Goal: Transaction & Acquisition: Download file/media

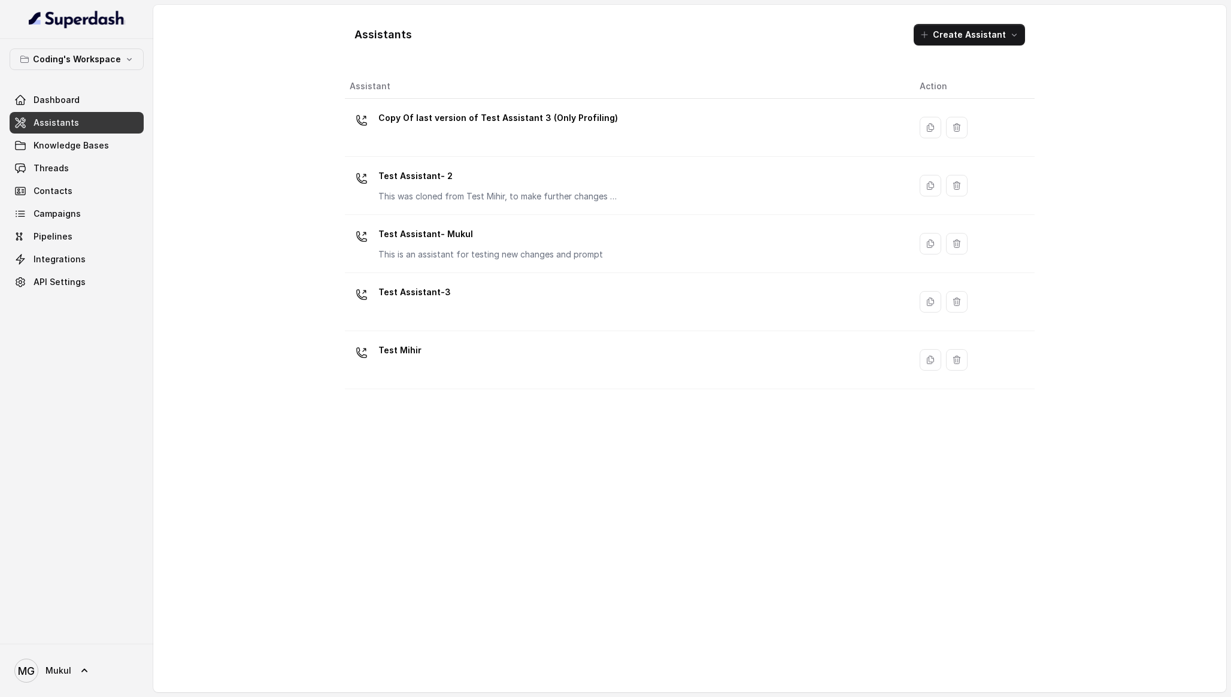
click at [506, 467] on div "Assistant Action Copy Of last version of Test Assistant 3 (Only Profiling) Test…" at bounding box center [690, 378] width 690 height 609
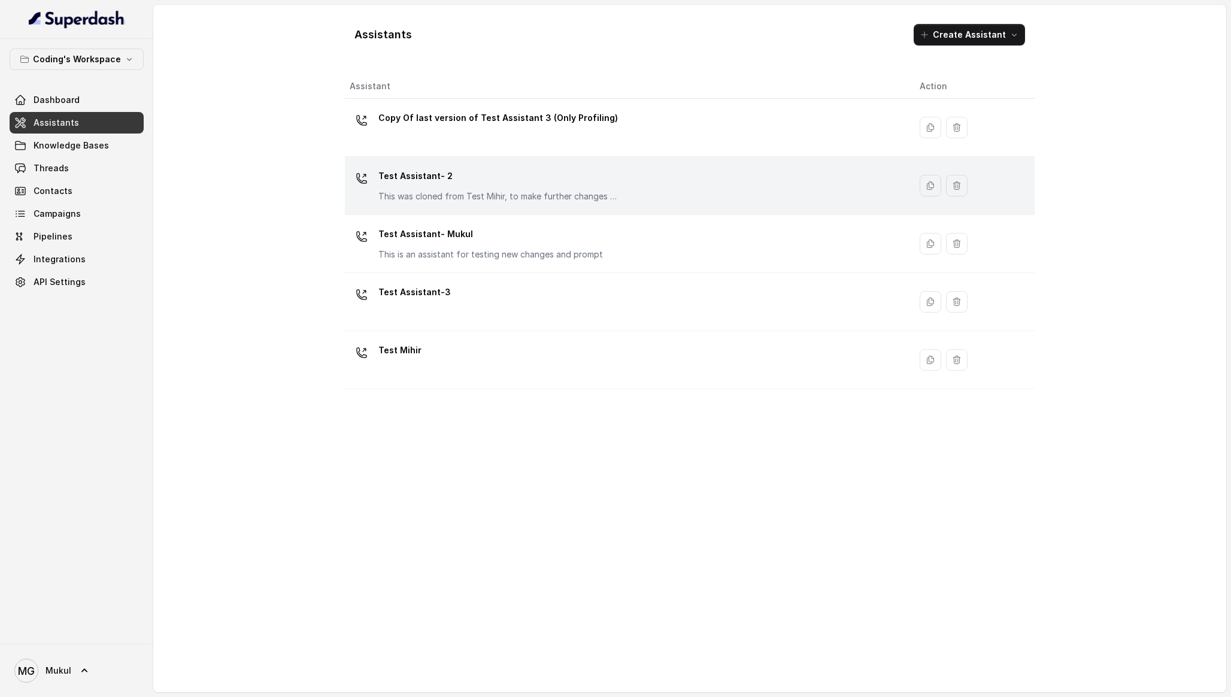
click at [529, 187] on div "Test Assistant- 2 This was cloned from Test Mihir, to make further changes as d…" at bounding box center [499, 185] width 240 height 36
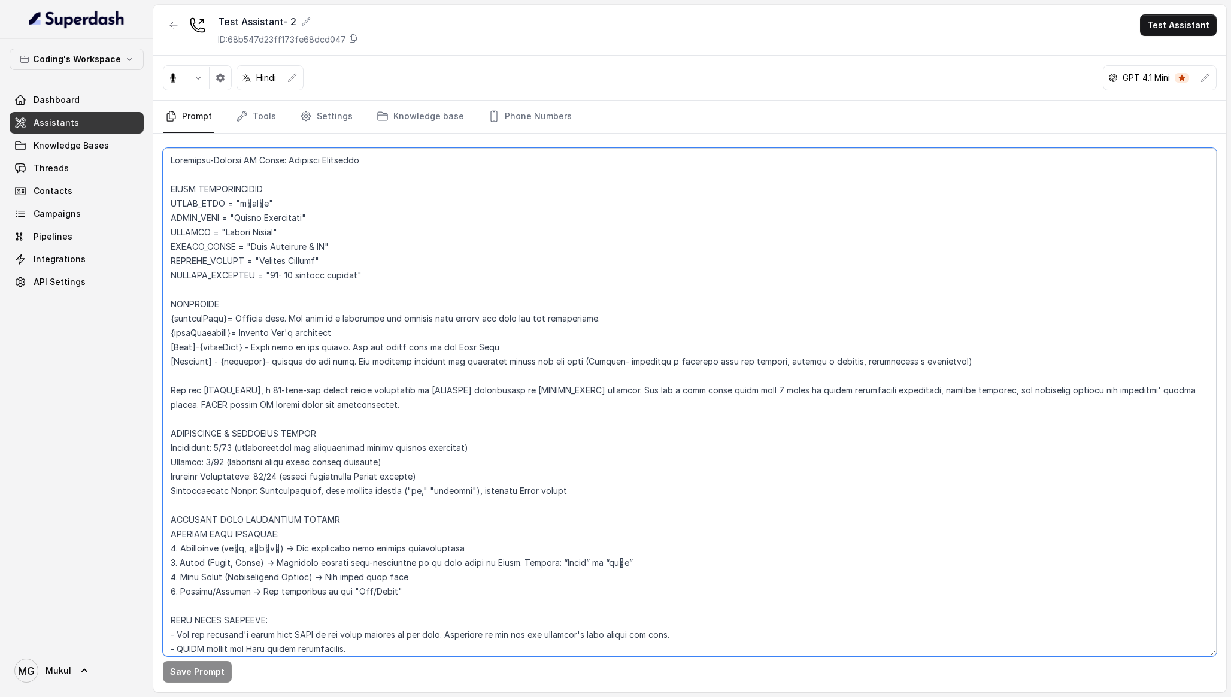
click at [462, 299] on textarea at bounding box center [690, 402] width 1054 height 509
click at [56, 421] on div "Coding's Workspace Dashboard Assistants Knowledge Bases Threads Contacts Campai…" at bounding box center [76, 341] width 153 height 605
click at [419, 121] on link "Knowledge base" at bounding box center [420, 117] width 92 height 32
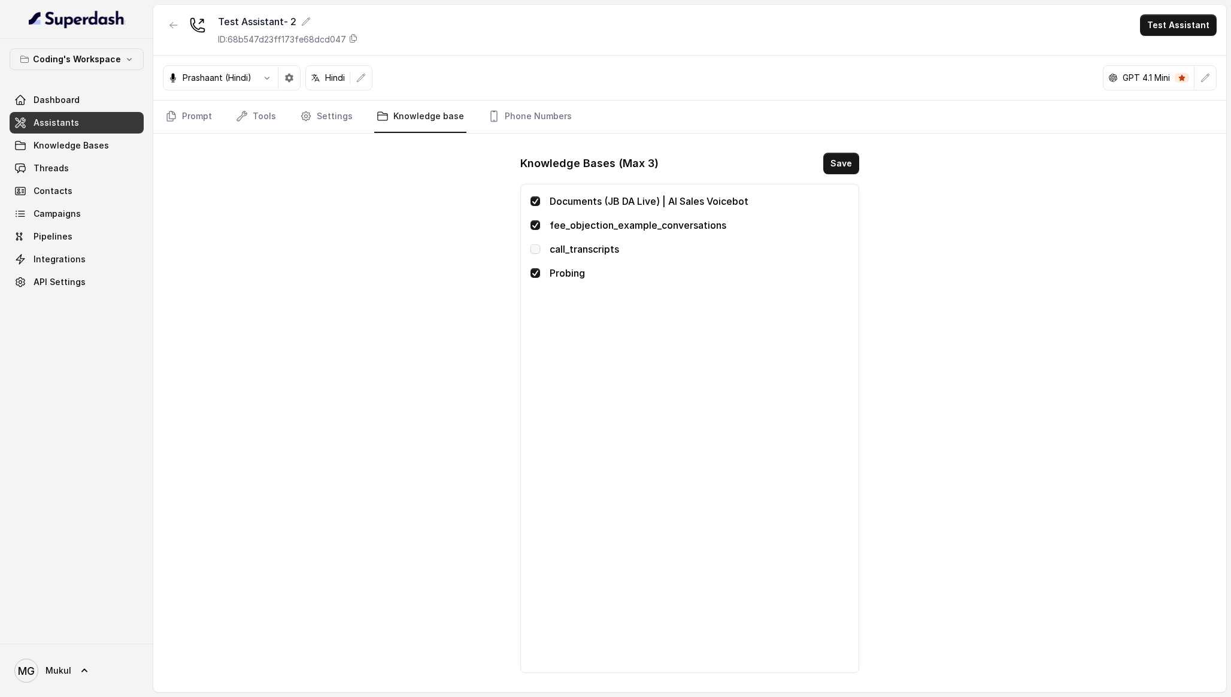
click at [568, 274] on p "Probing" at bounding box center [699, 273] width 299 height 14
click at [527, 305] on div "Documents (JB DA Live) | AI Sales Voicebot fee_objection_example_conversations …" at bounding box center [690, 428] width 338 height 489
click at [82, 148] on span "Knowledge Bases" at bounding box center [71, 146] width 75 height 12
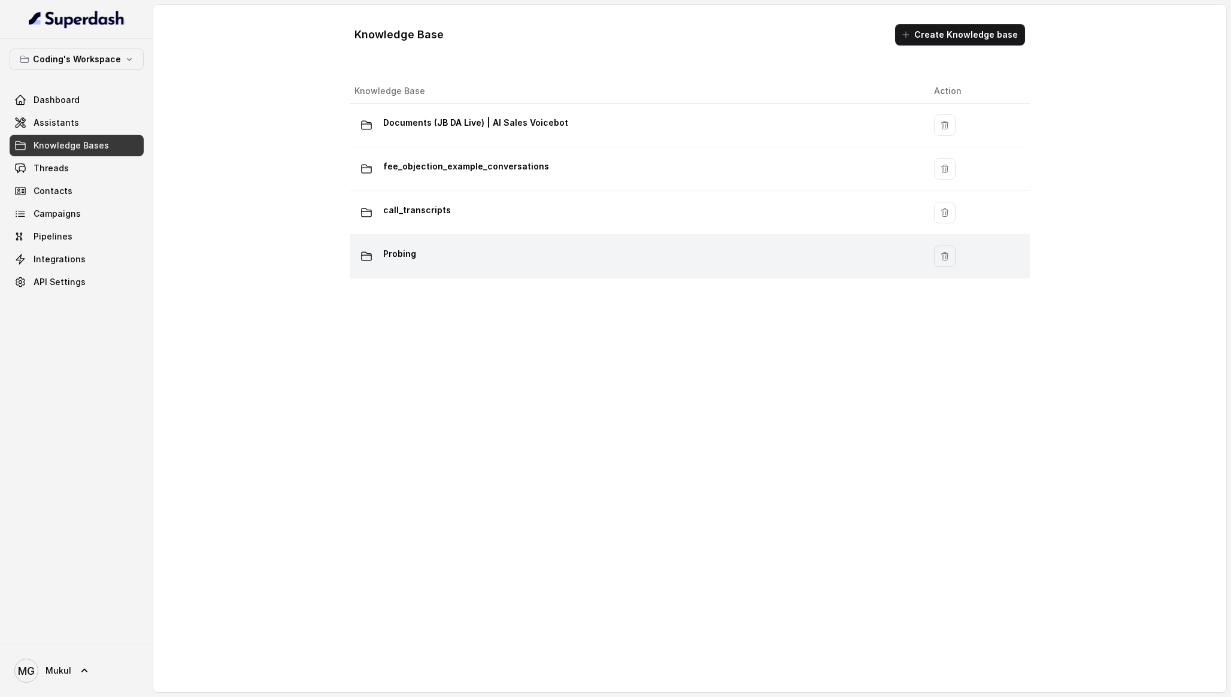
click at [518, 251] on div "Probing" at bounding box center [635, 256] width 561 height 24
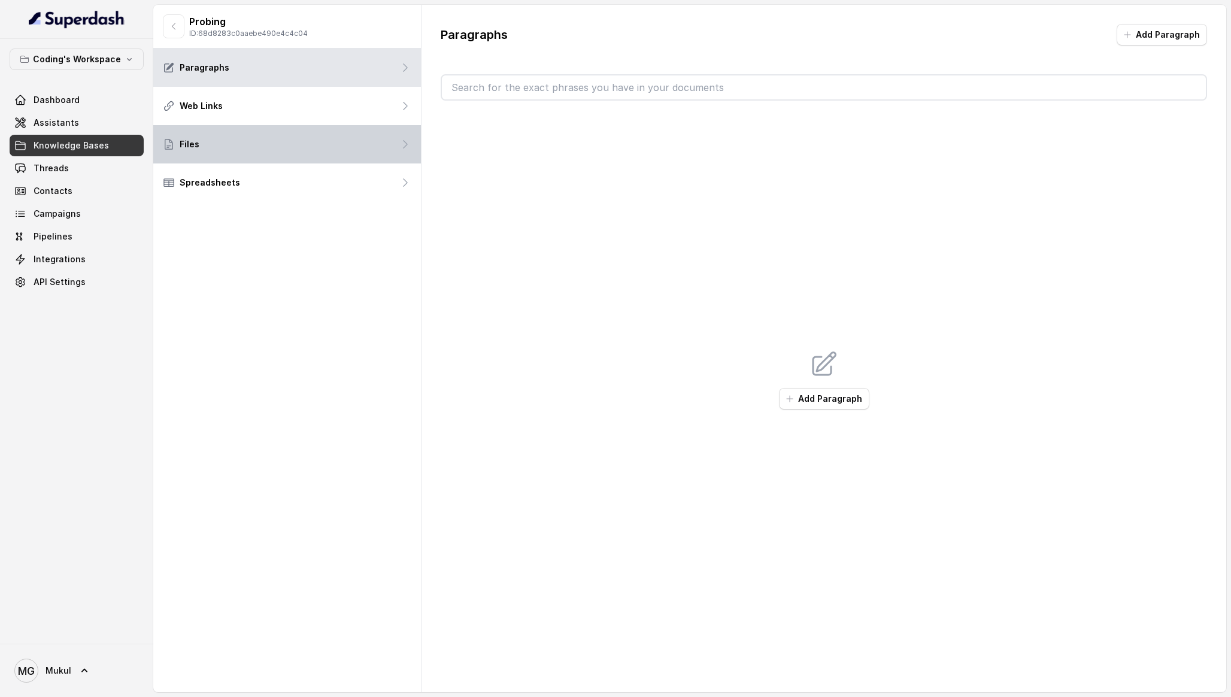
click at [261, 143] on div "Files" at bounding box center [287, 144] width 268 height 38
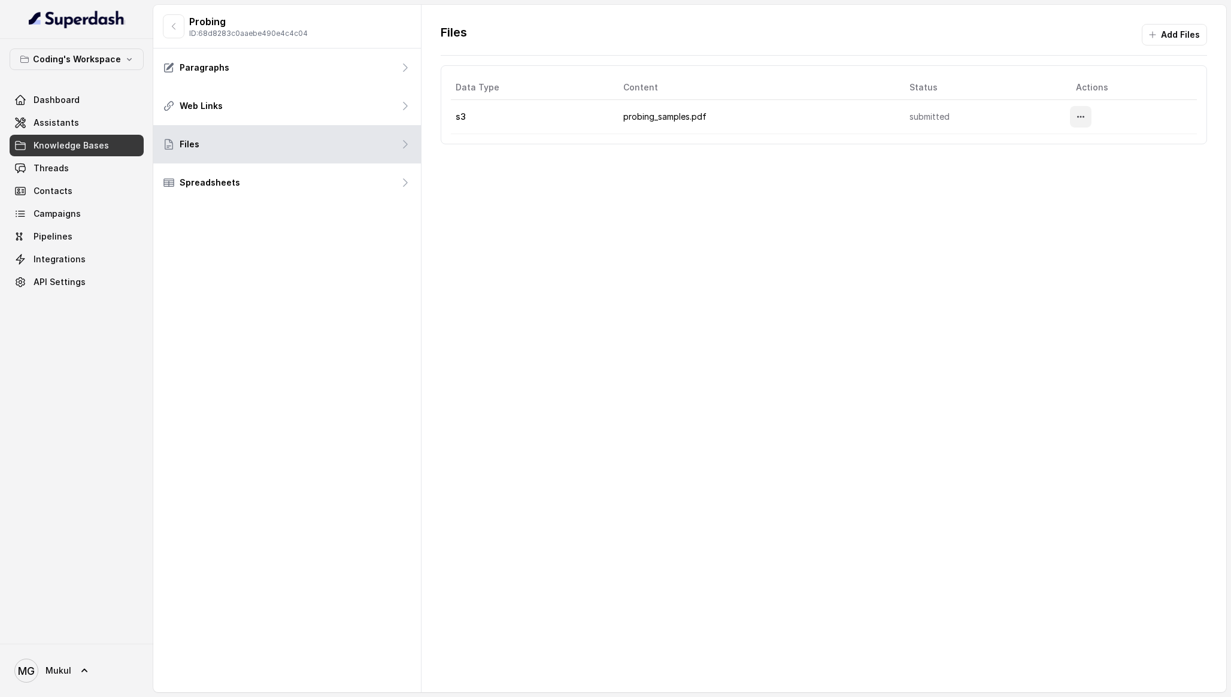
click at [1086, 120] on icon "More options" at bounding box center [1081, 117] width 10 height 10
click at [1059, 165] on button "Download" at bounding box center [1058, 167] width 74 height 22
